Goal: Go to known website: Go to known website

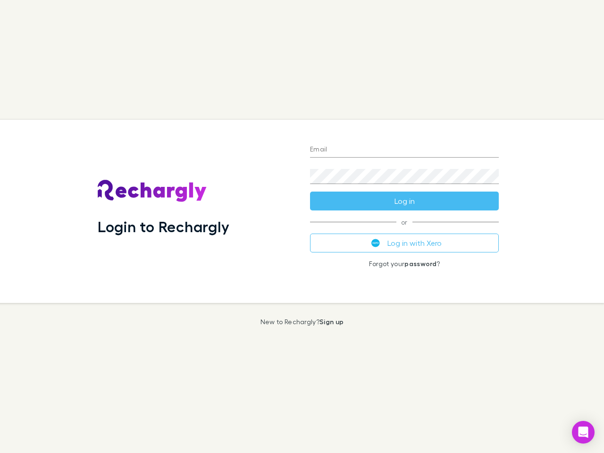
click at [302, 226] on div "Login to Rechargly" at bounding box center [196, 211] width 212 height 183
click at [404, 150] on input "Email" at bounding box center [404, 149] width 189 height 15
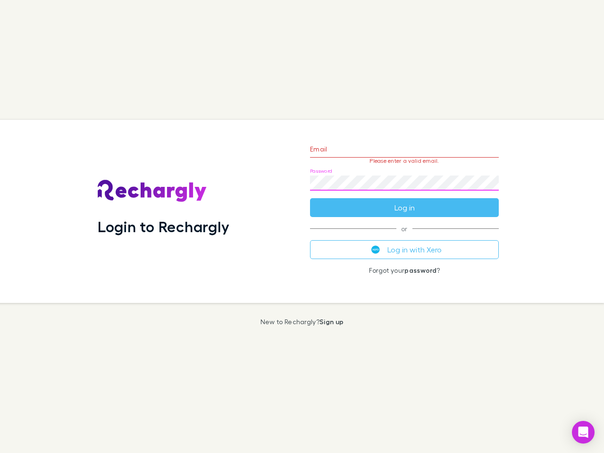
click at [404, 201] on form "Email Please enter a valid email. Password Log in" at bounding box center [404, 176] width 189 height 82
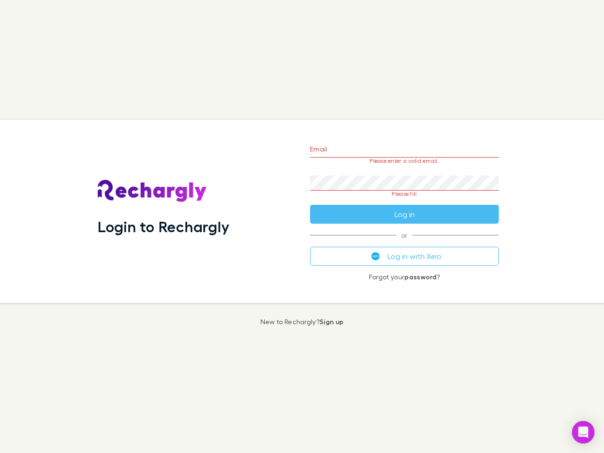
click at [404, 243] on div "Email Please enter a valid email. Password Please fill Log in or Log in with Xe…" at bounding box center [404, 211] width 204 height 183
click at [583, 432] on icon "Open Intercom Messenger" at bounding box center [583, 431] width 10 height 11
